Goal: Transaction & Acquisition: Book appointment/travel/reservation

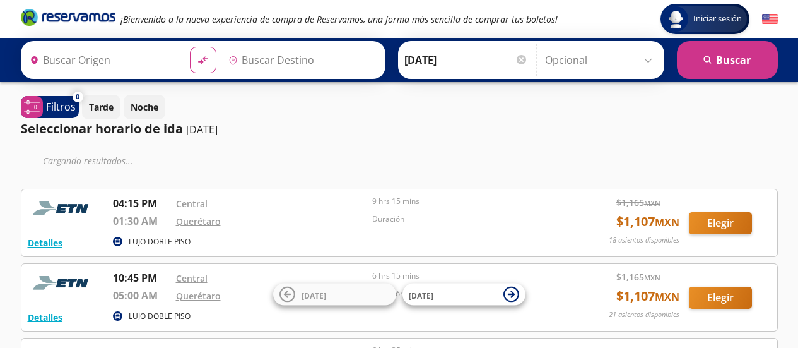
type input "Chilpancingo, [GEOGRAPHIC_DATA]"
type input "Querétaro, Querétaro"
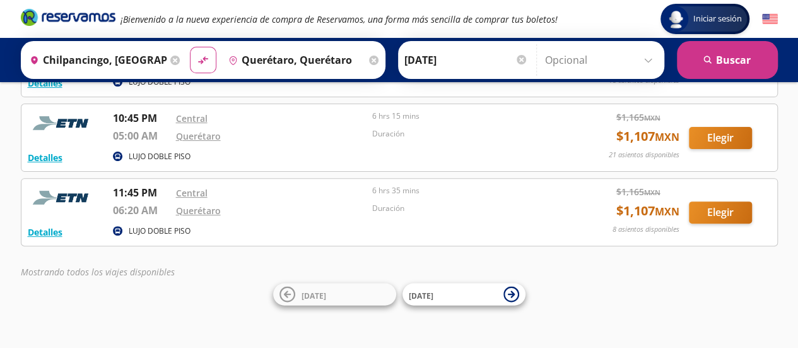
scroll to position [120, 0]
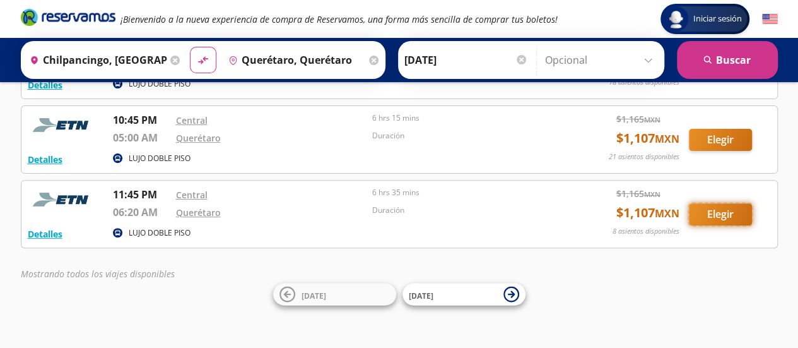
click at [740, 217] on button "Elegir" at bounding box center [720, 214] width 63 height 22
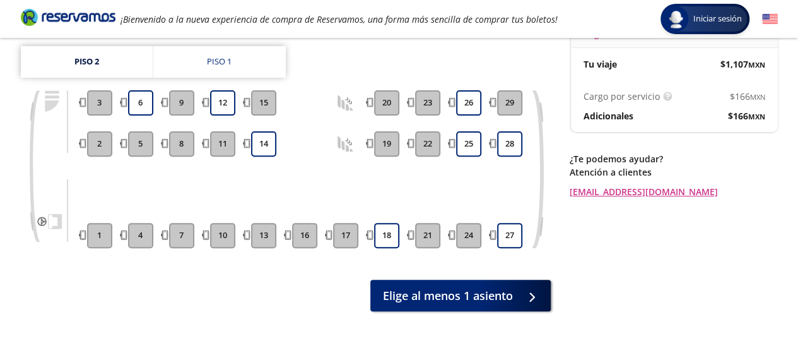
scroll to position [146, 0]
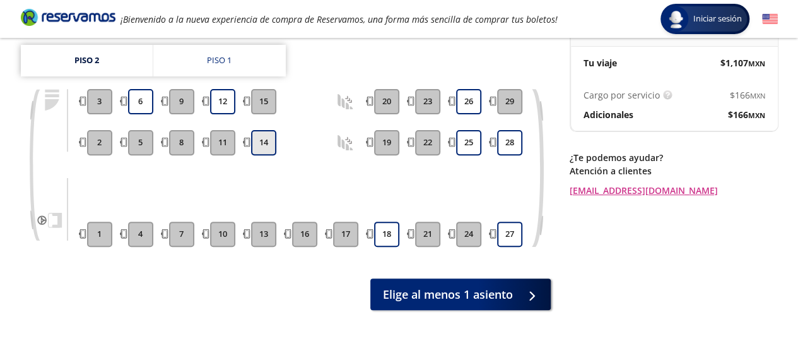
click at [255, 131] on button "14" at bounding box center [263, 142] width 25 height 25
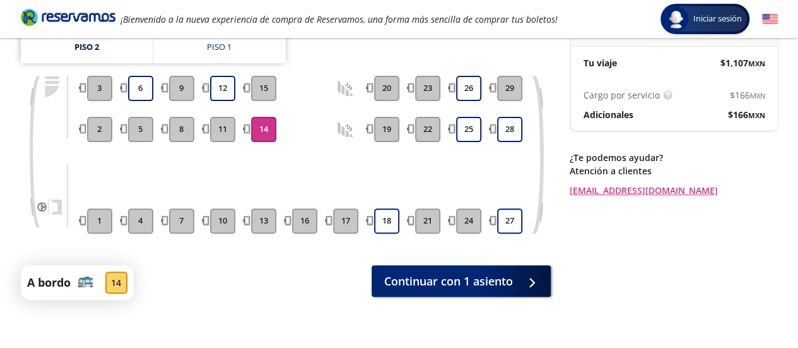
click at [269, 125] on button "14" at bounding box center [263, 129] width 25 height 25
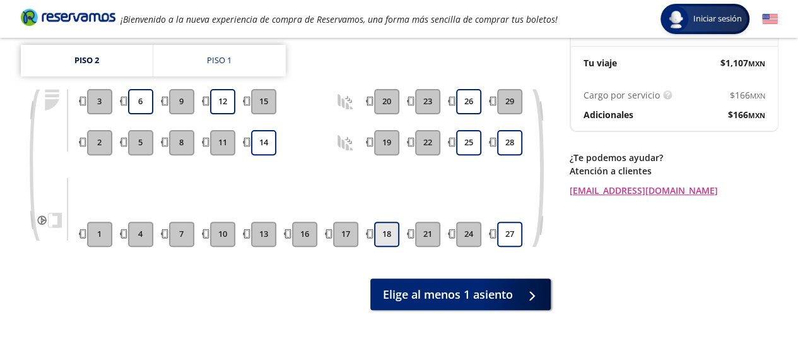
click at [385, 222] on button "18" at bounding box center [386, 234] width 25 height 25
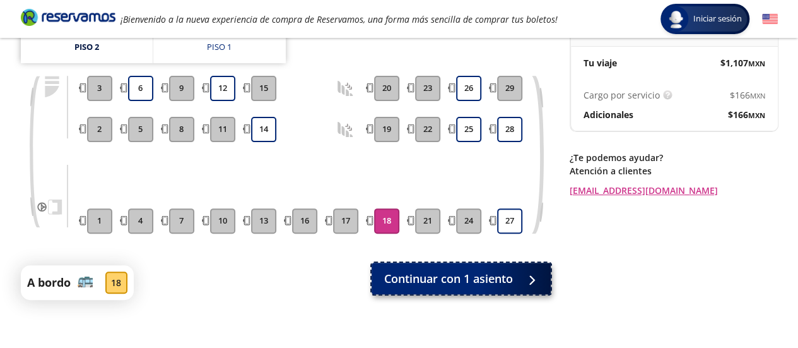
click at [429, 274] on span "Continuar con 1 asiento" at bounding box center [448, 278] width 129 height 17
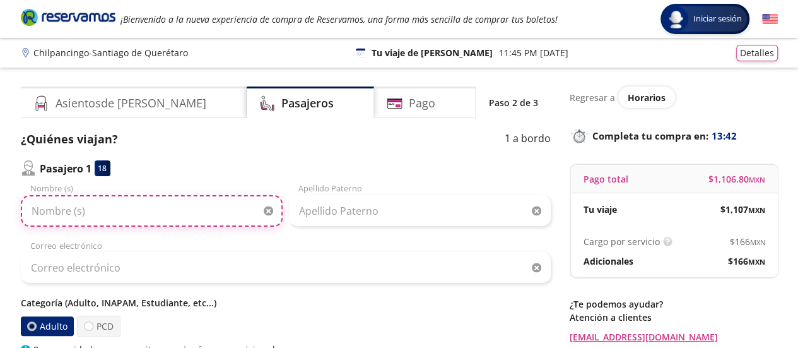
click at [212, 205] on input "Nombre (s)" at bounding box center [152, 211] width 262 height 32
type input "[PERSON_NAME]"
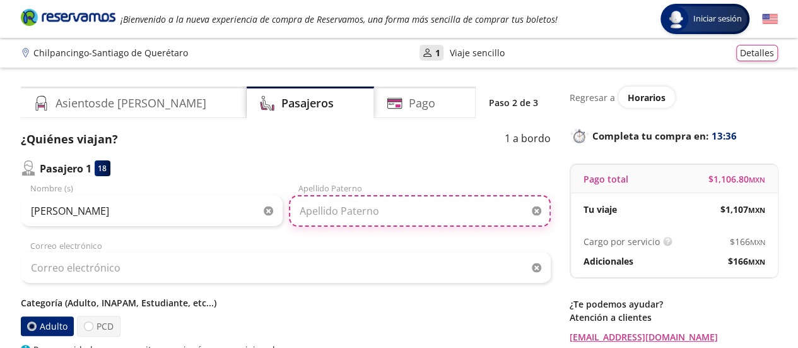
drag, startPoint x: 333, startPoint y: 196, endPoint x: 331, endPoint y: 181, distance: 15.3
click at [331, 181] on div "Pasajero 1 18 [PERSON_NAME] Nombre (s) Apellido [PERSON_NAME] Correo electrónic…" at bounding box center [286, 258] width 530 height 196
type input "leon"
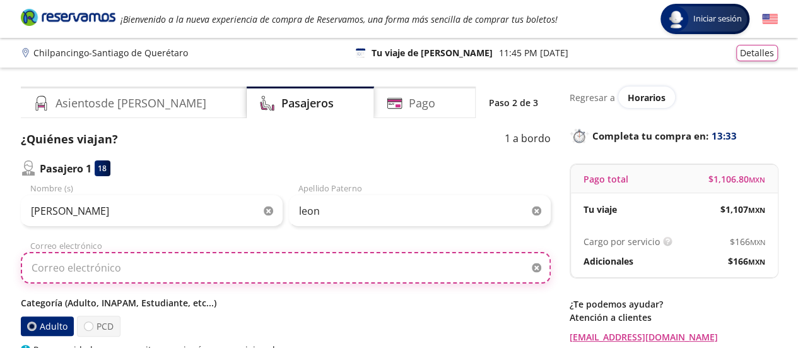
click at [212, 271] on input "Correo electrónico" at bounding box center [286, 268] width 530 height 32
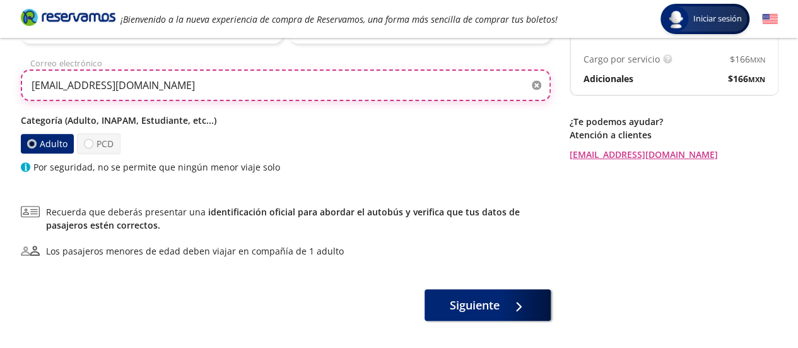
scroll to position [182, 0]
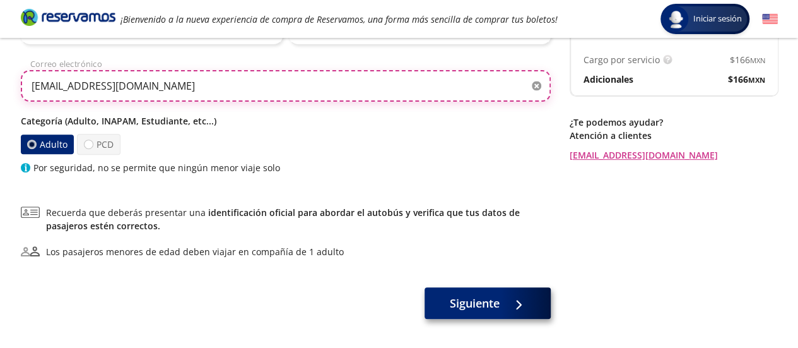
type input "[EMAIL_ADDRESS][DOMAIN_NAME]"
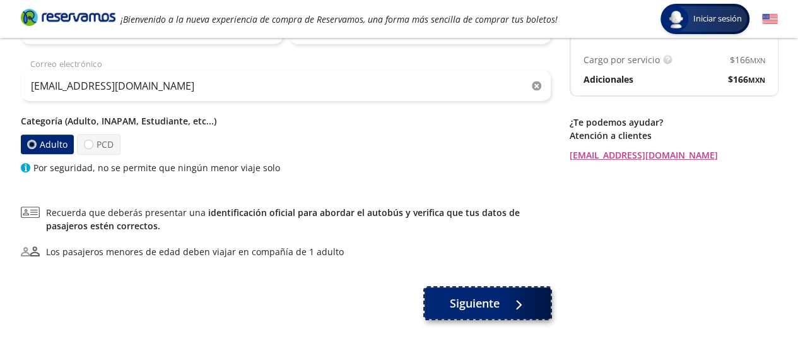
click at [448, 301] on button "Siguiente" at bounding box center [488, 303] width 126 height 32
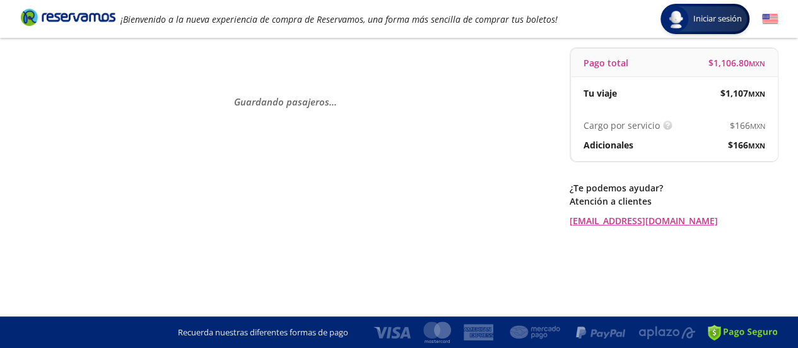
scroll to position [0, 0]
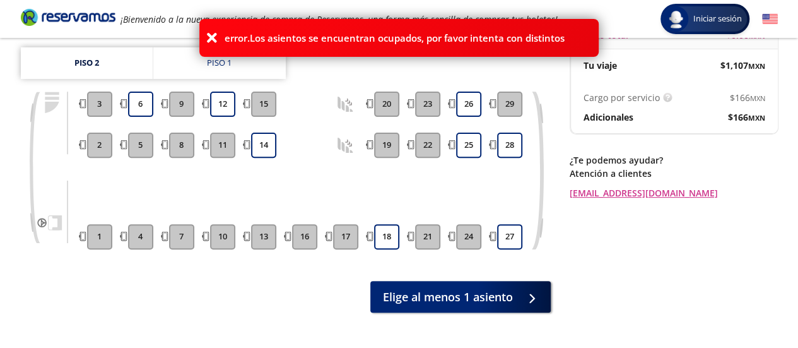
scroll to position [146, 0]
